Goal: Navigation & Orientation: Find specific page/section

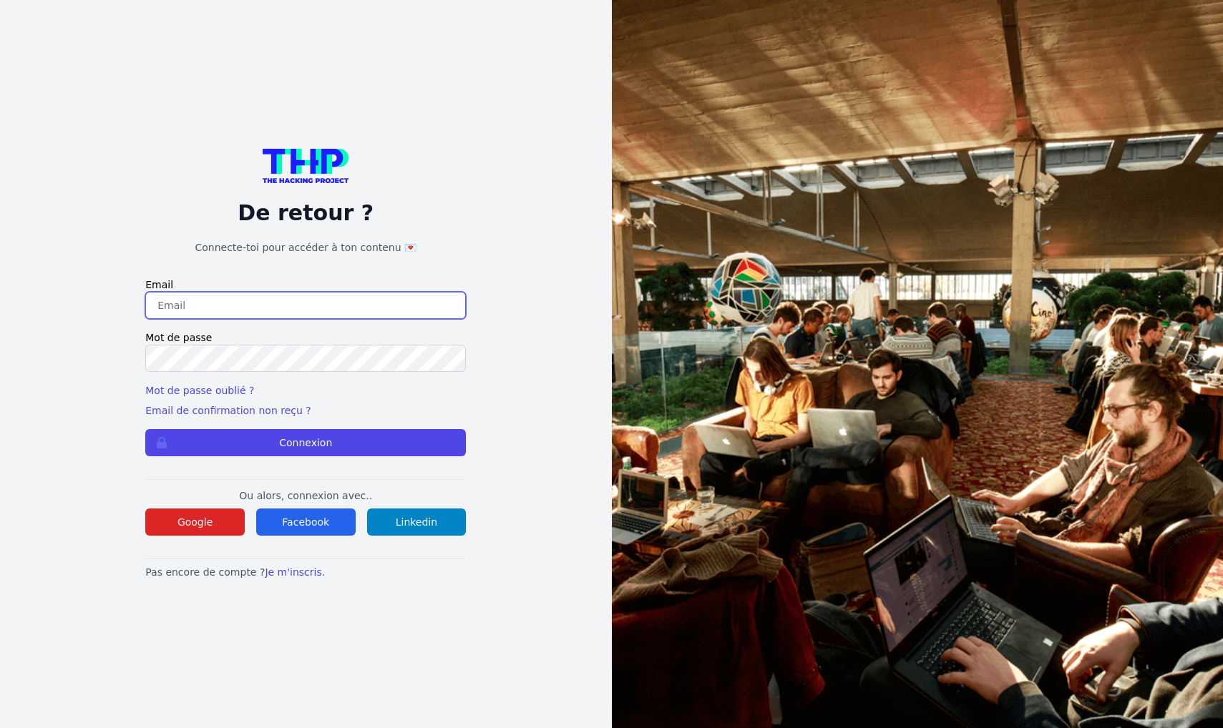
type input "n_guggenbuhl@hotmail.com"
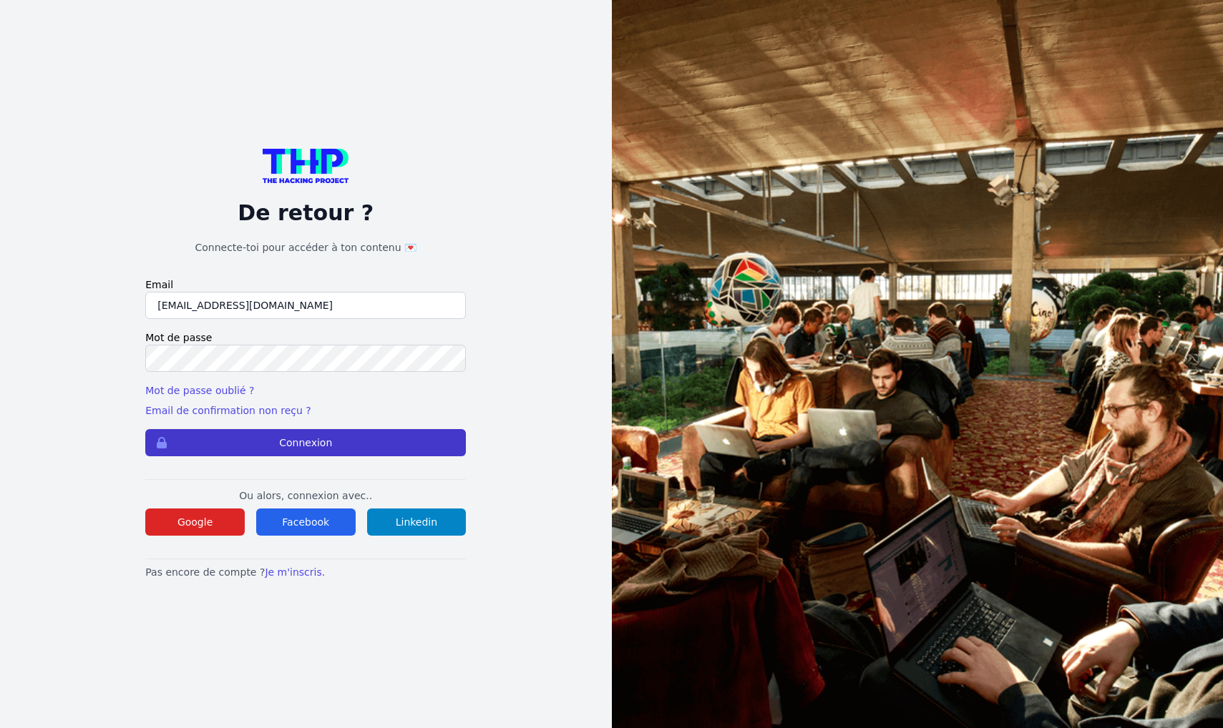
click at [283, 438] on button "Connexion" at bounding box center [305, 442] width 321 height 27
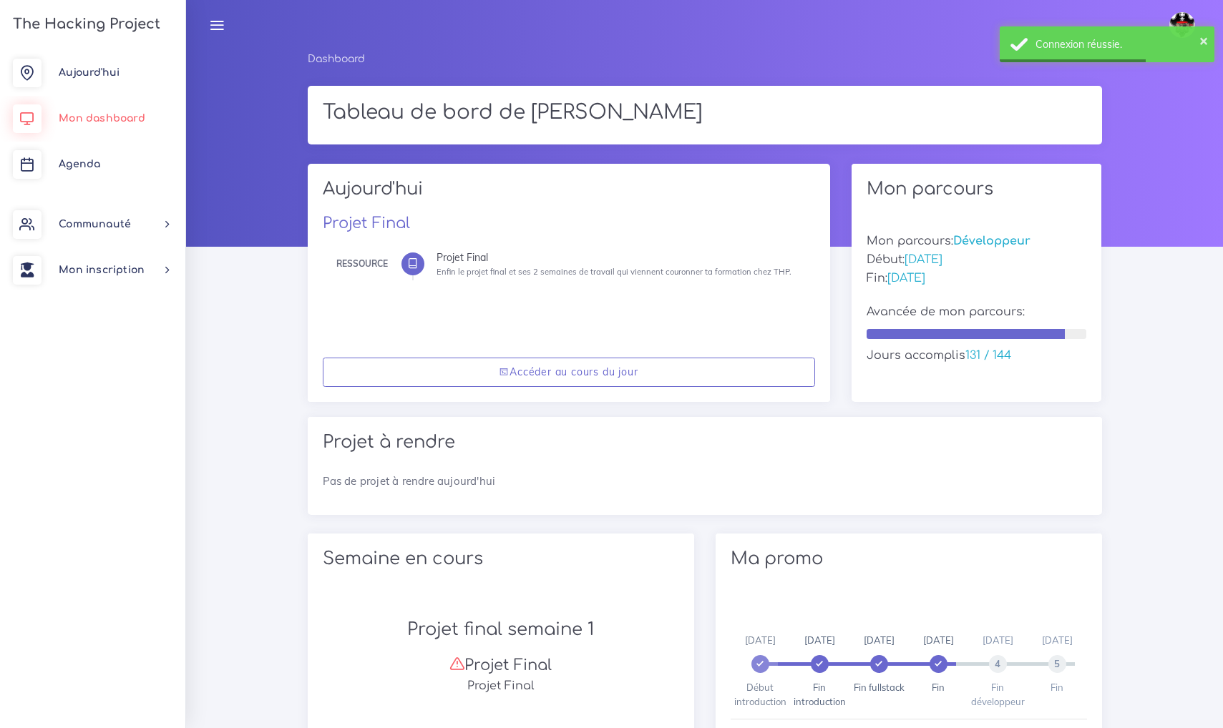
click at [97, 125] on link "Mon dashboard" at bounding box center [92, 119] width 185 height 46
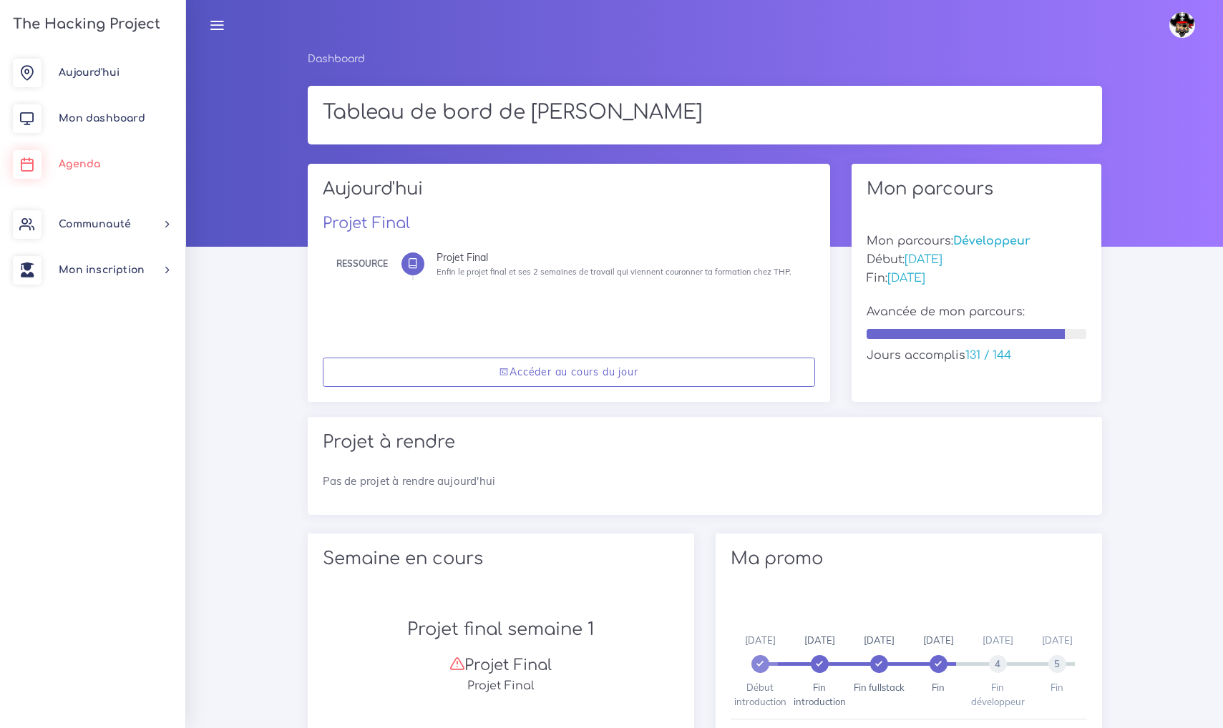
click at [80, 163] on span "Agenda" at bounding box center [79, 164] width 41 height 11
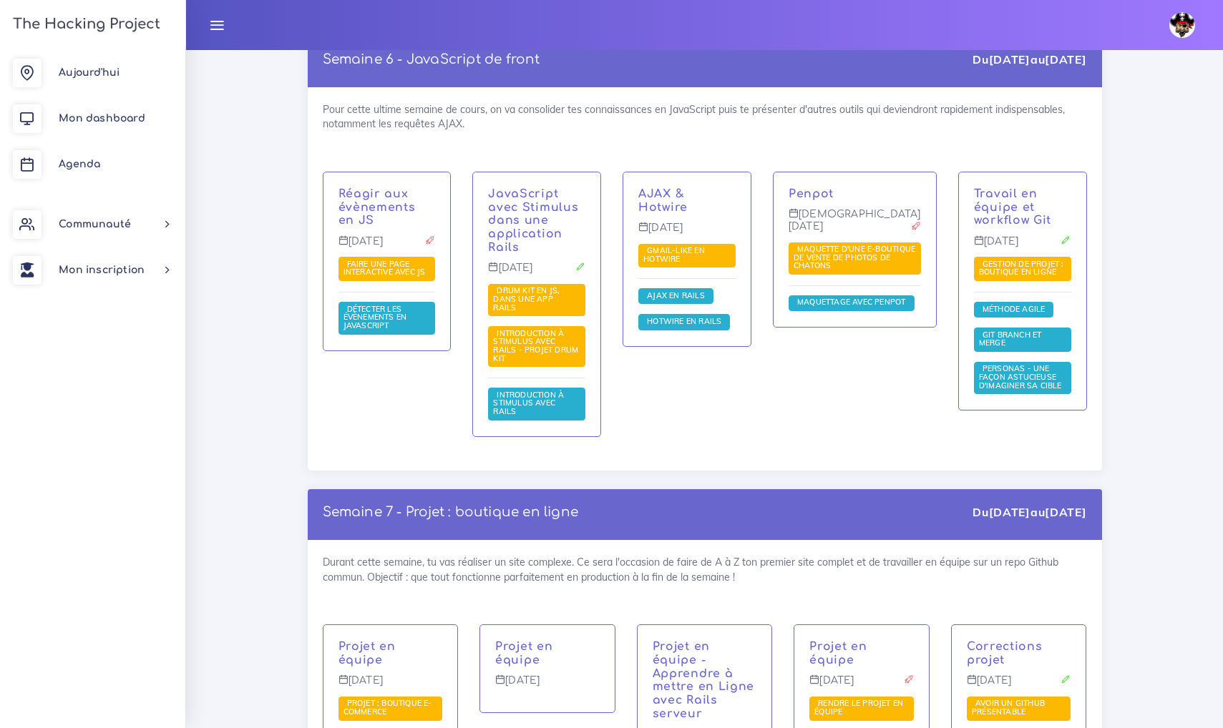
scroll to position [4342, 0]
